Goal: Find specific page/section

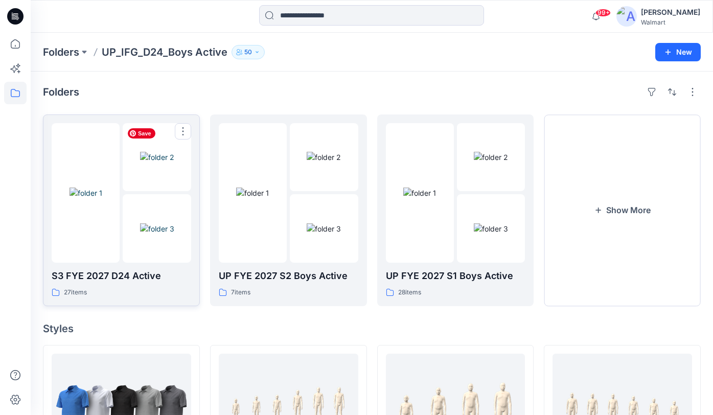
click at [140, 162] on img at bounding box center [157, 157] width 34 height 11
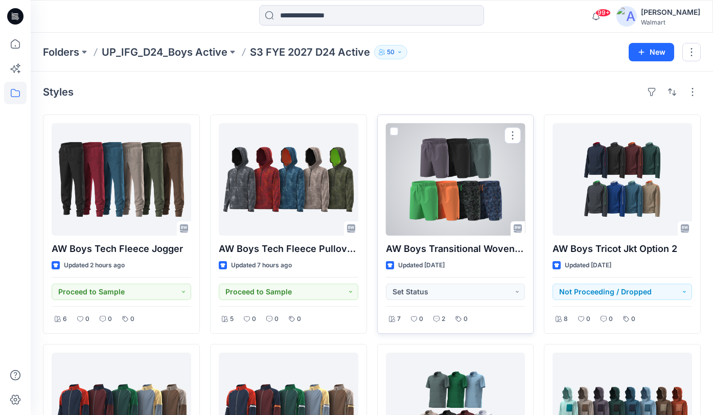
click at [411, 172] on div at bounding box center [455, 179] width 139 height 112
